Goal: Transaction & Acquisition: Subscribe to service/newsletter

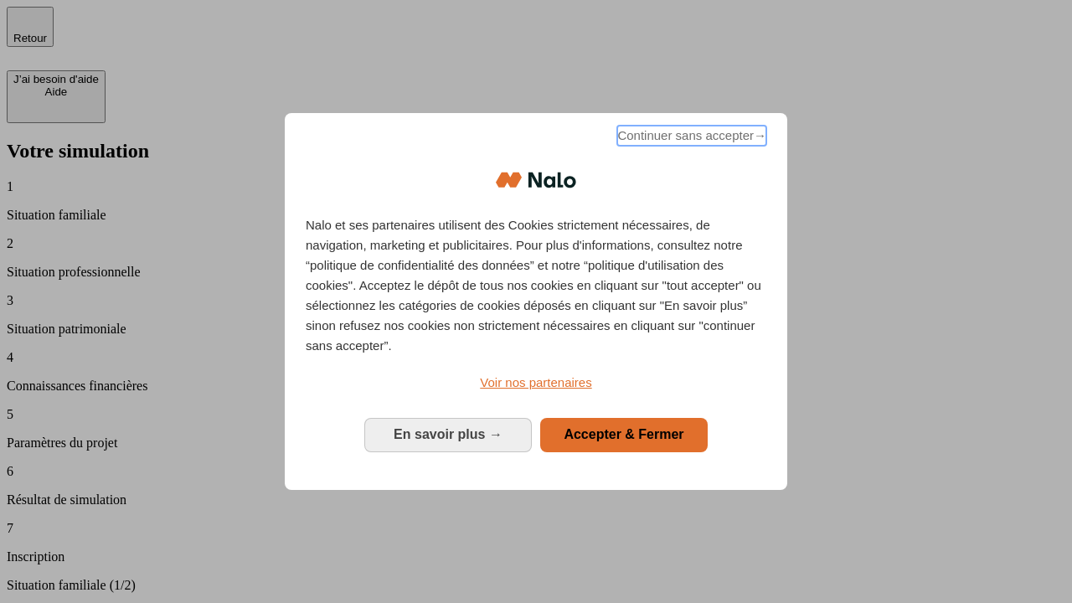
click at [690, 138] on span "Continuer sans accepter →" at bounding box center [691, 136] width 149 height 20
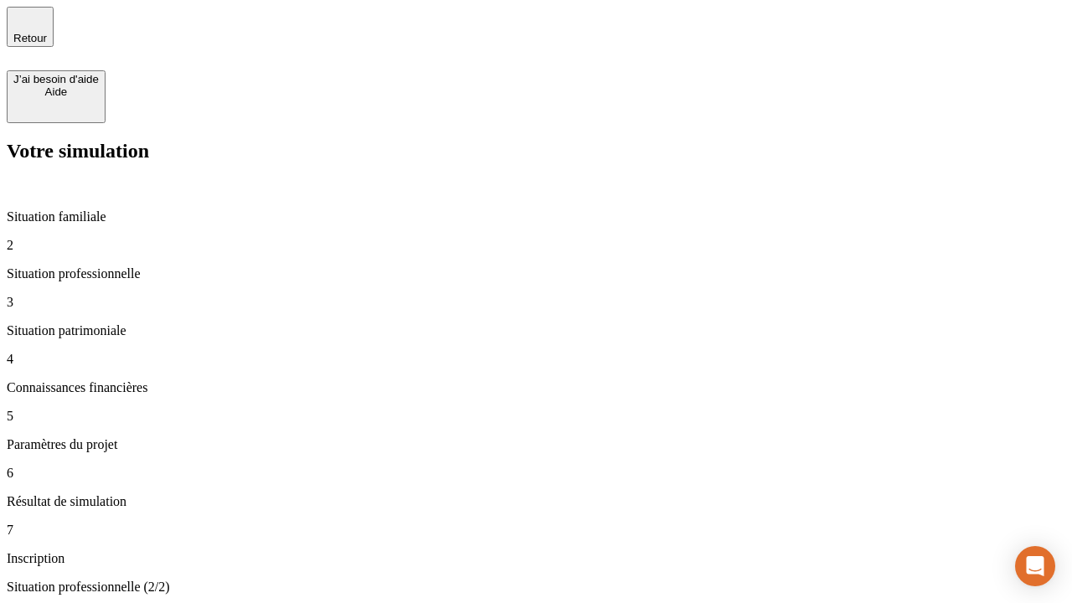
type input "30 000"
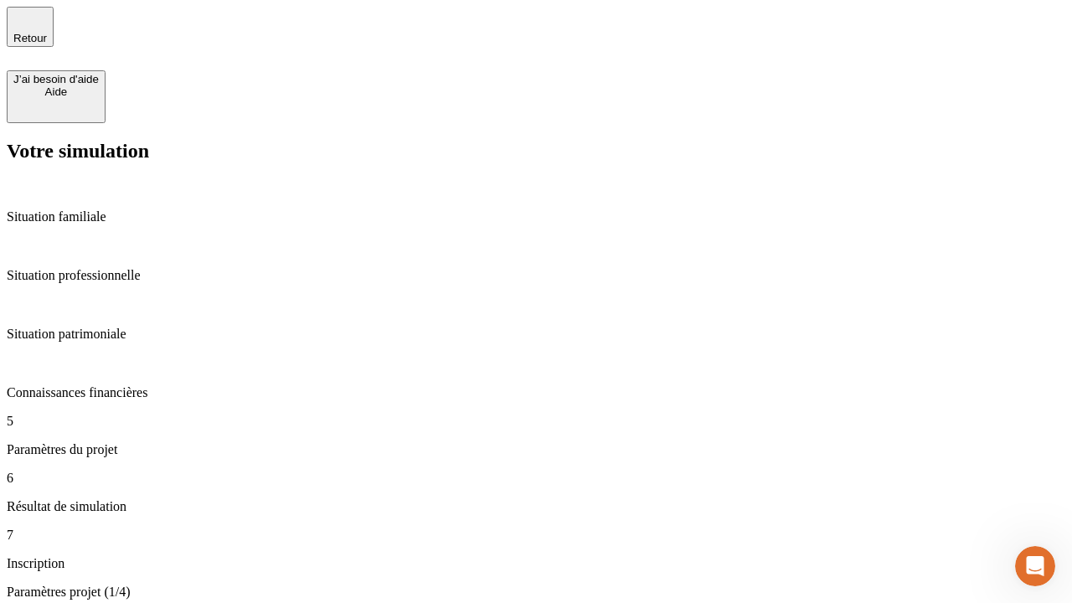
type input "25"
type input "5"
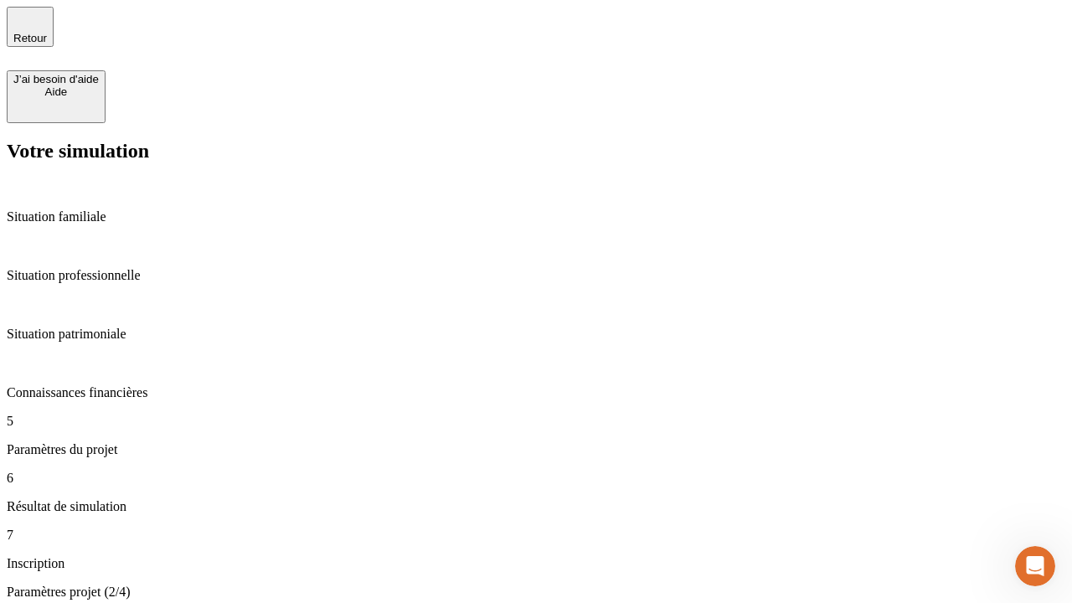
type input "1 000"
type input "640"
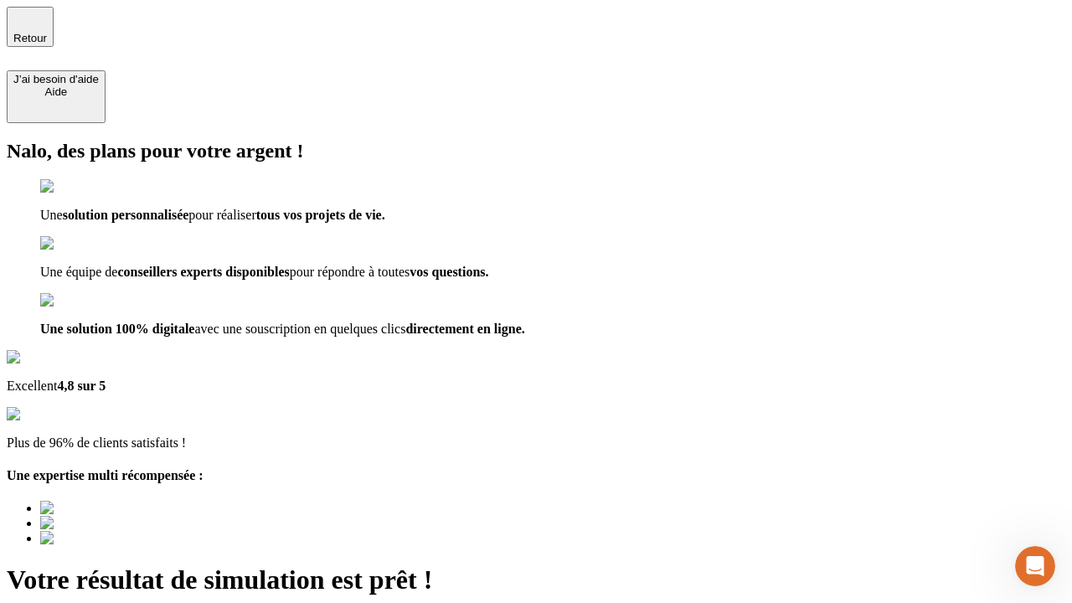
type input "[EMAIL_ADDRESS][PERSON_NAME][DOMAIN_NAME]"
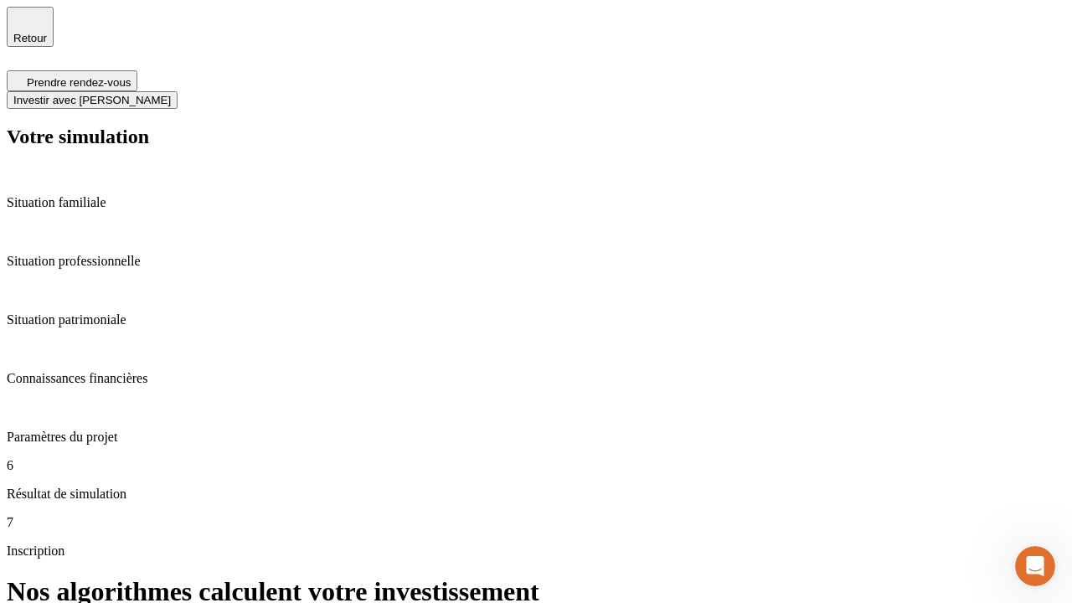
scroll to position [7, 0]
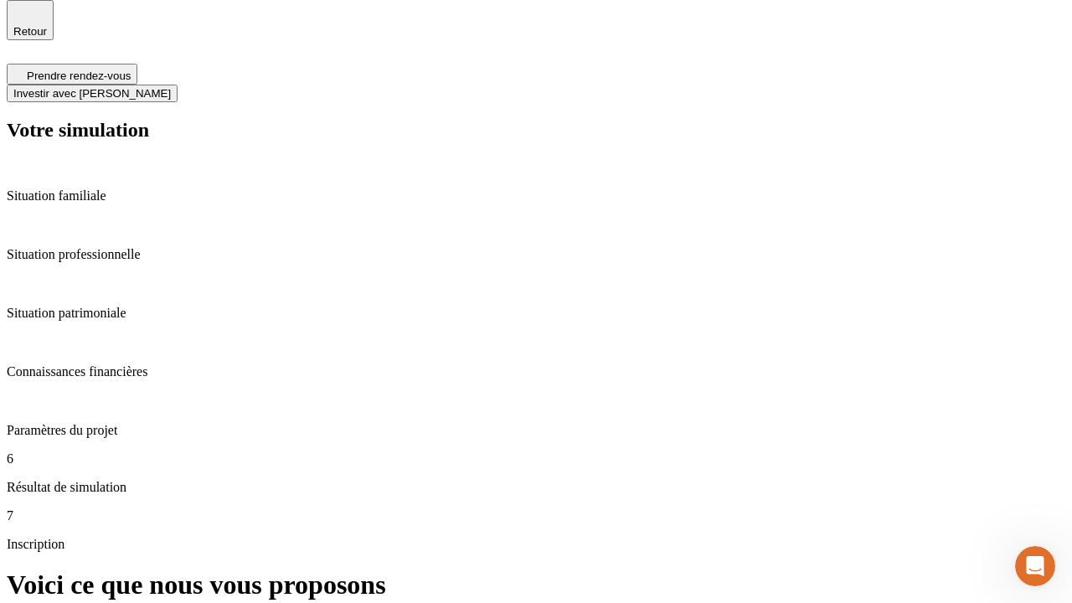
click at [171, 87] on span "Investir avec [PERSON_NAME]" at bounding box center [91, 93] width 157 height 13
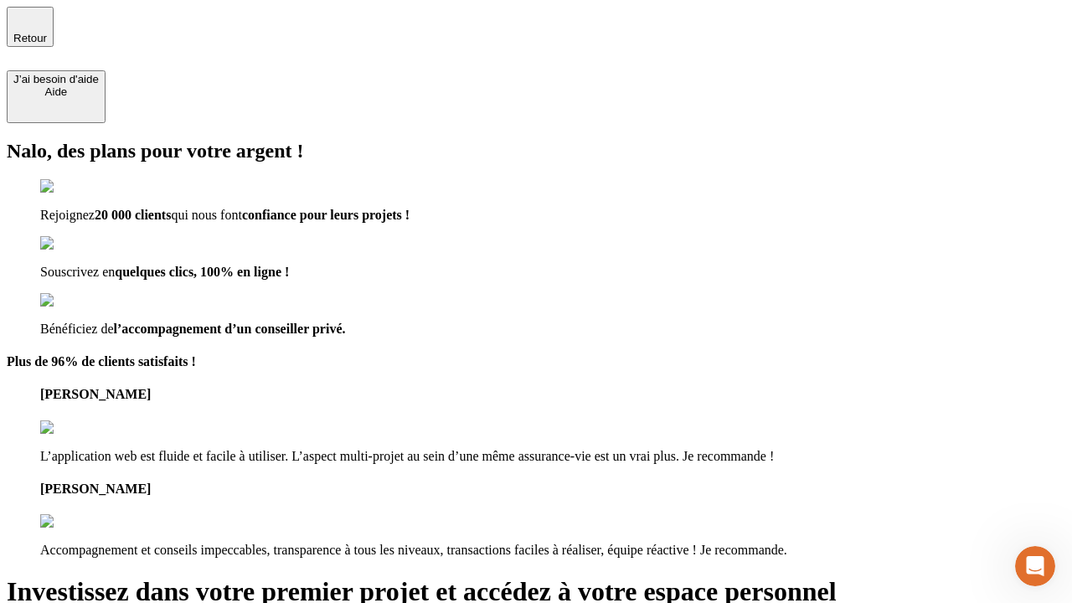
type input "[EMAIL_ADDRESS][PERSON_NAME][DOMAIN_NAME]"
